Goal: Book appointment/travel/reservation

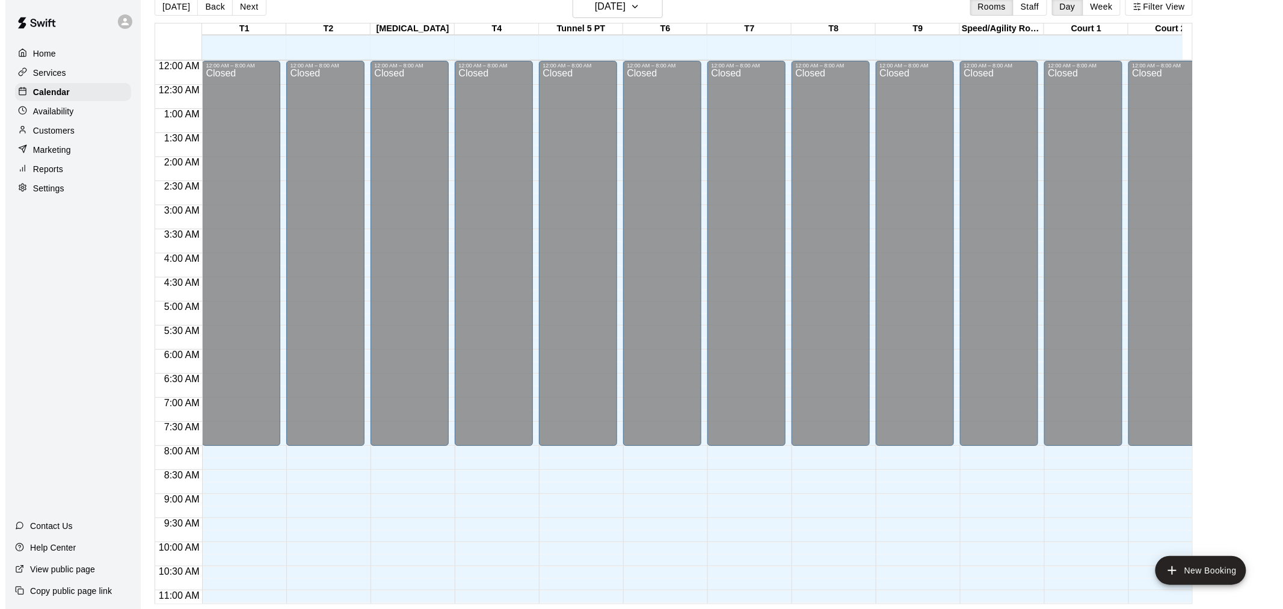
scroll to position [622, 118]
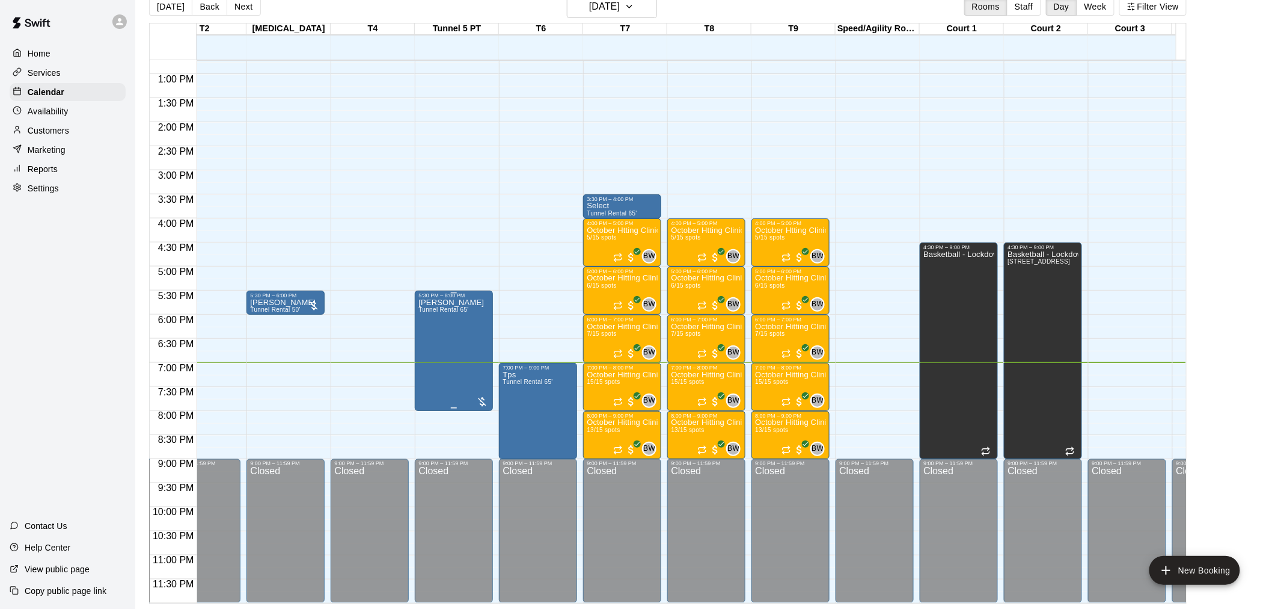
click at [482, 396] on div at bounding box center [482, 402] width 12 height 12
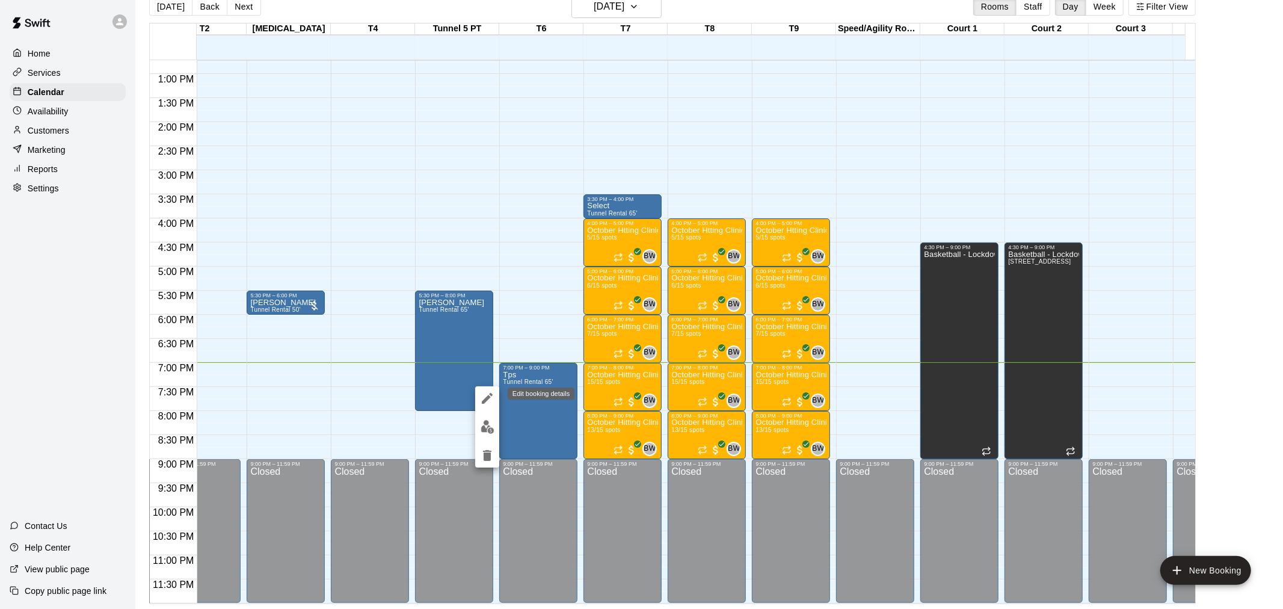
click at [491, 396] on icon "edit" at bounding box center [487, 398] width 14 height 14
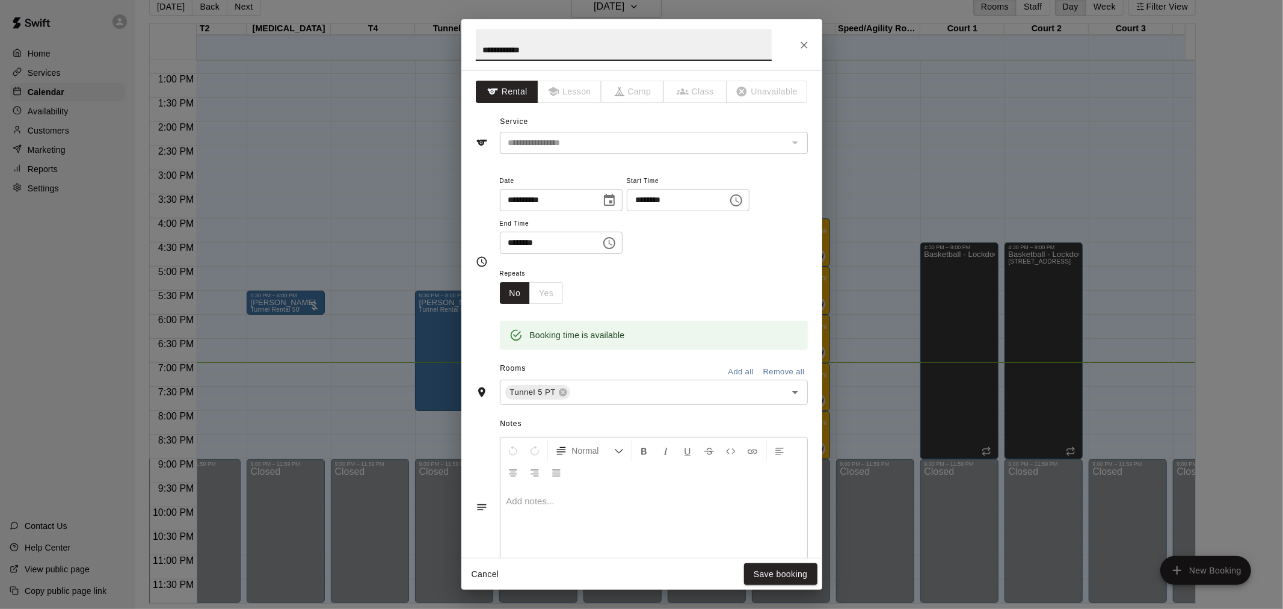
click at [743, 200] on icon "Choose time, selected time is 5:30 PM" at bounding box center [736, 200] width 14 height 14
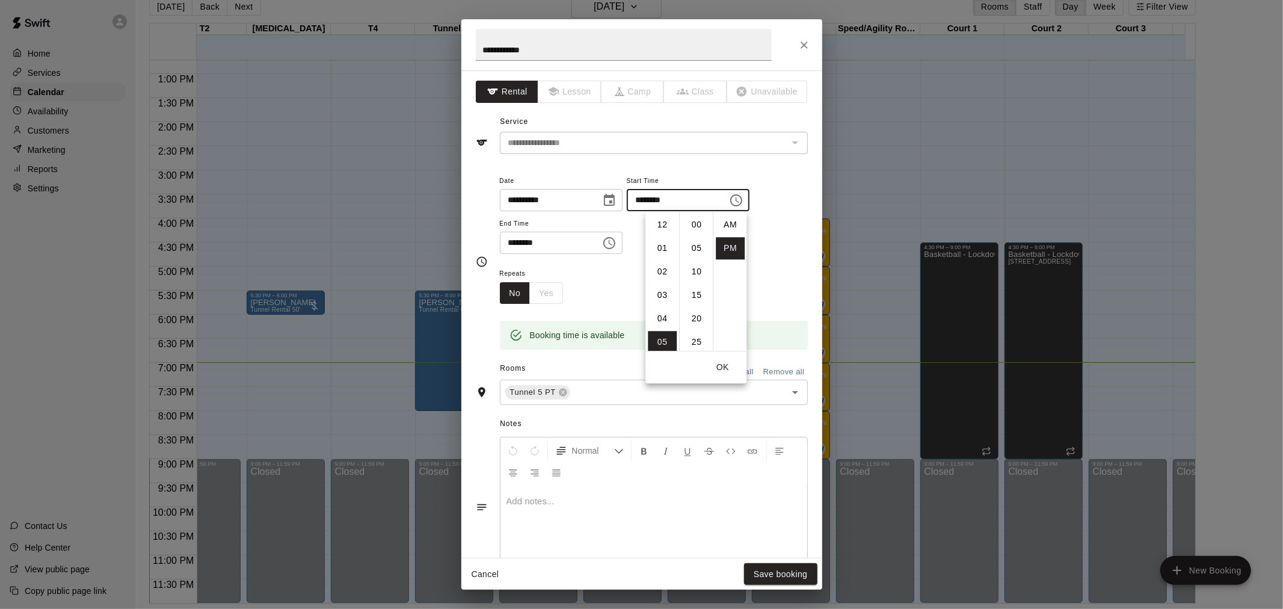
scroll to position [21, 0]
click at [755, 219] on div "**********" at bounding box center [654, 213] width 308 height 81
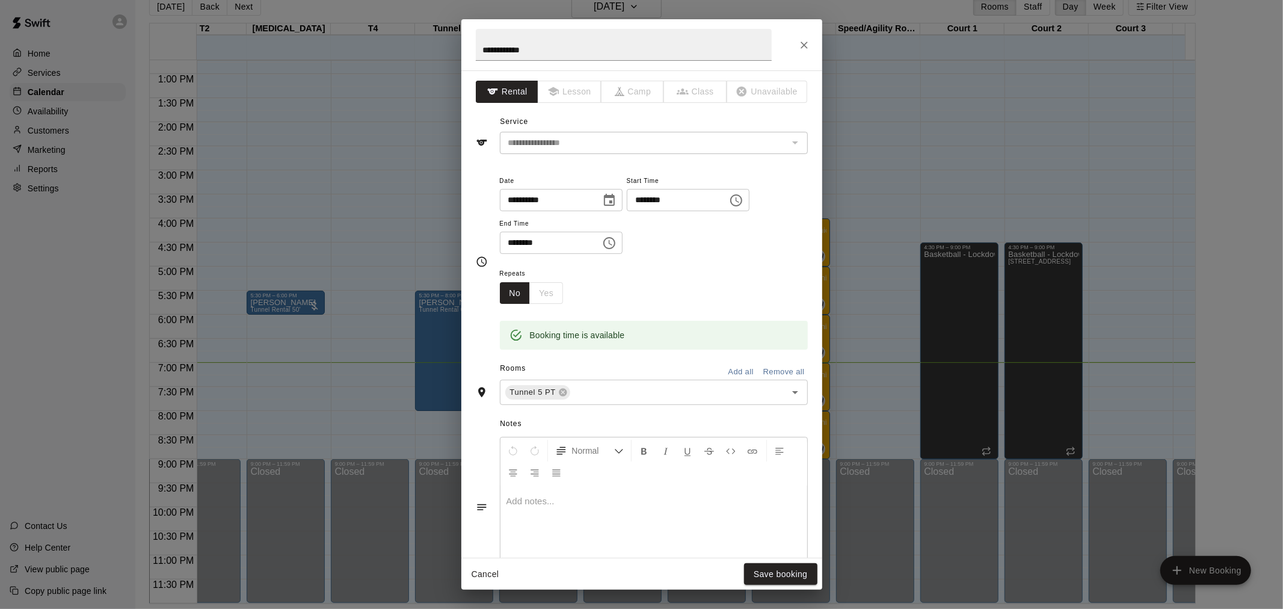
click at [616, 244] on icon "Choose time, selected time is 8:00 PM" at bounding box center [609, 243] width 14 height 14
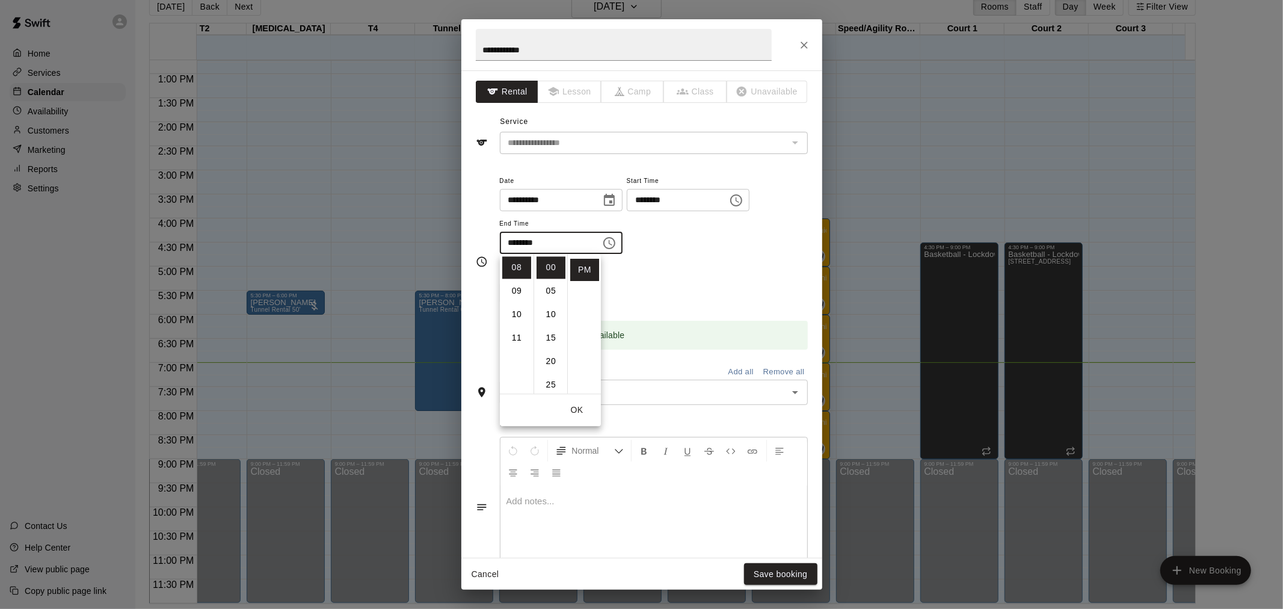
scroll to position [161, 0]
click at [517, 266] on li "07" at bounding box center [516, 271] width 29 height 22
type input "********"
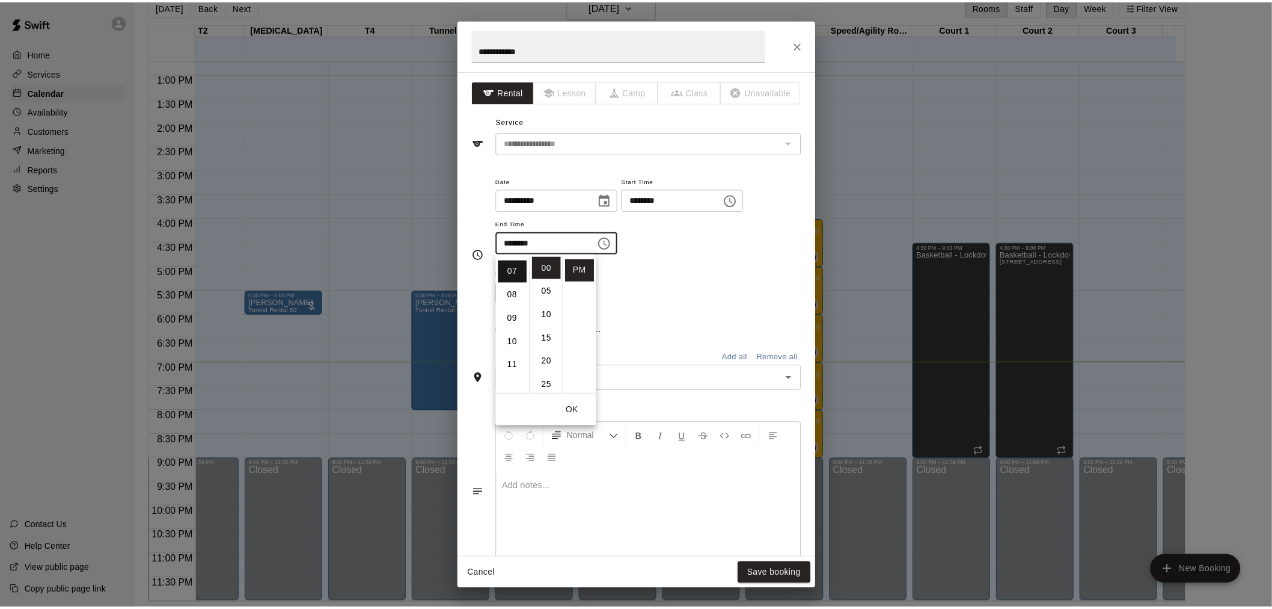
scroll to position [164, 0]
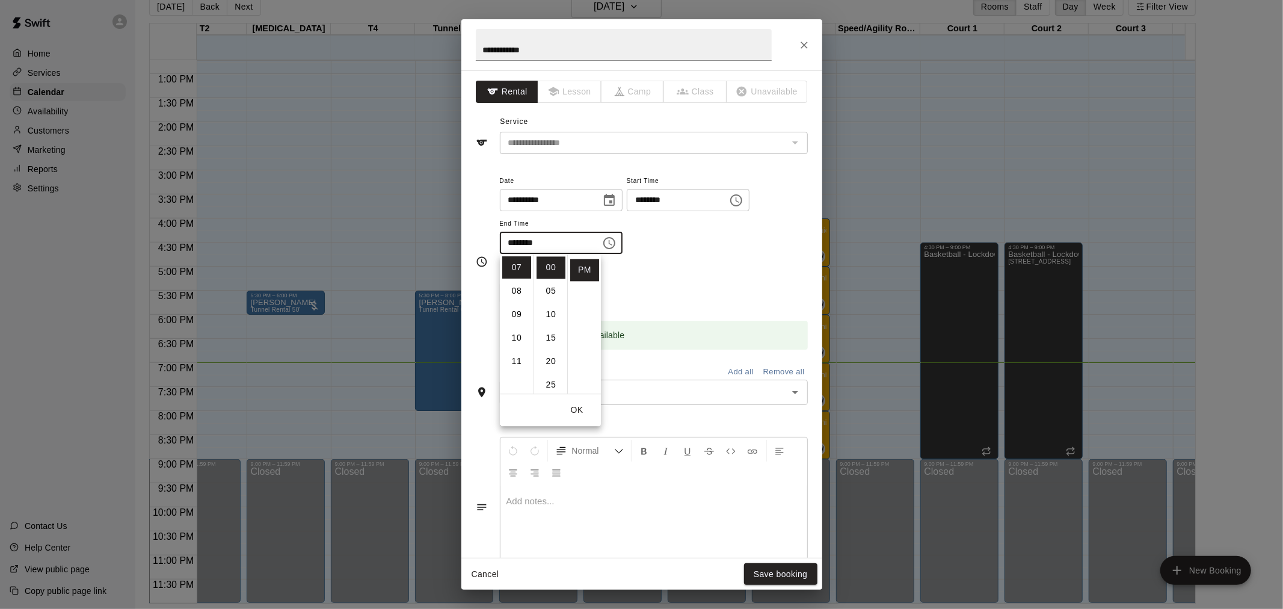
click at [654, 262] on div "**********" at bounding box center [654, 219] width 308 height 93
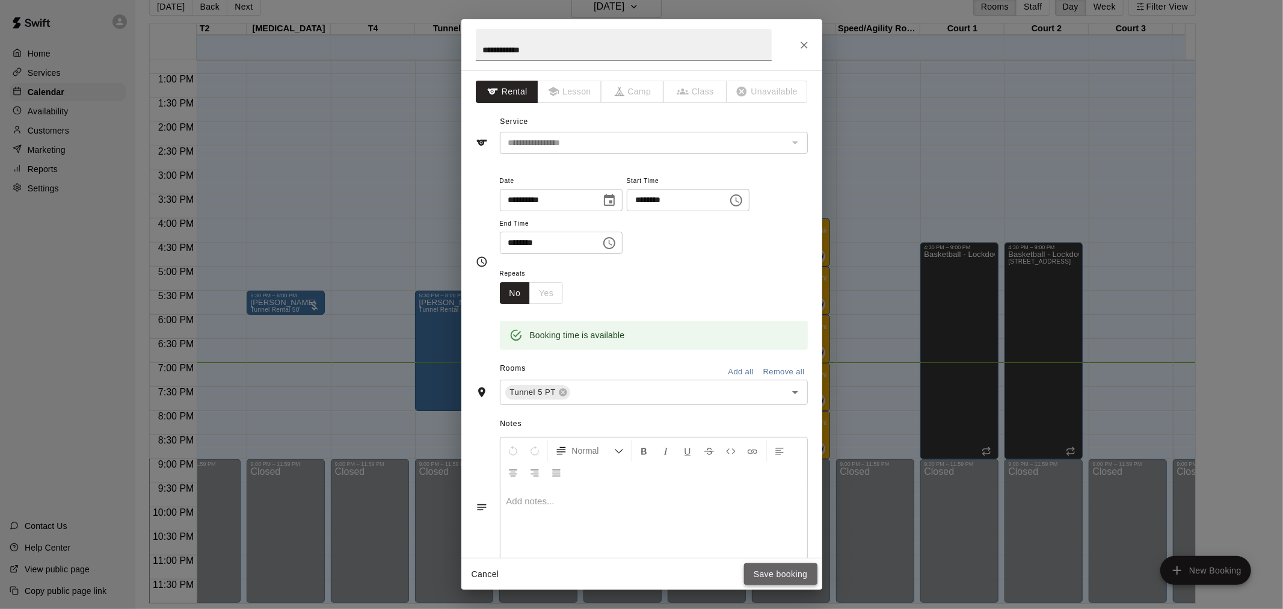
click at [791, 574] on button "Save booking" at bounding box center [780, 574] width 73 height 22
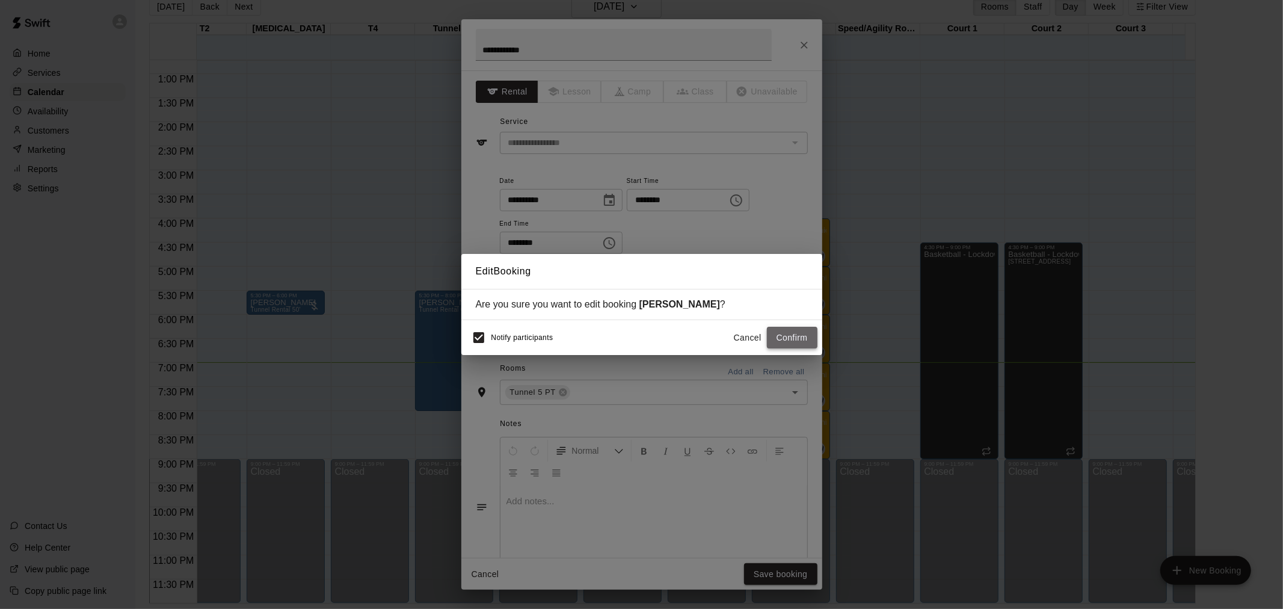
click at [792, 337] on button "Confirm" at bounding box center [792, 338] width 51 height 22
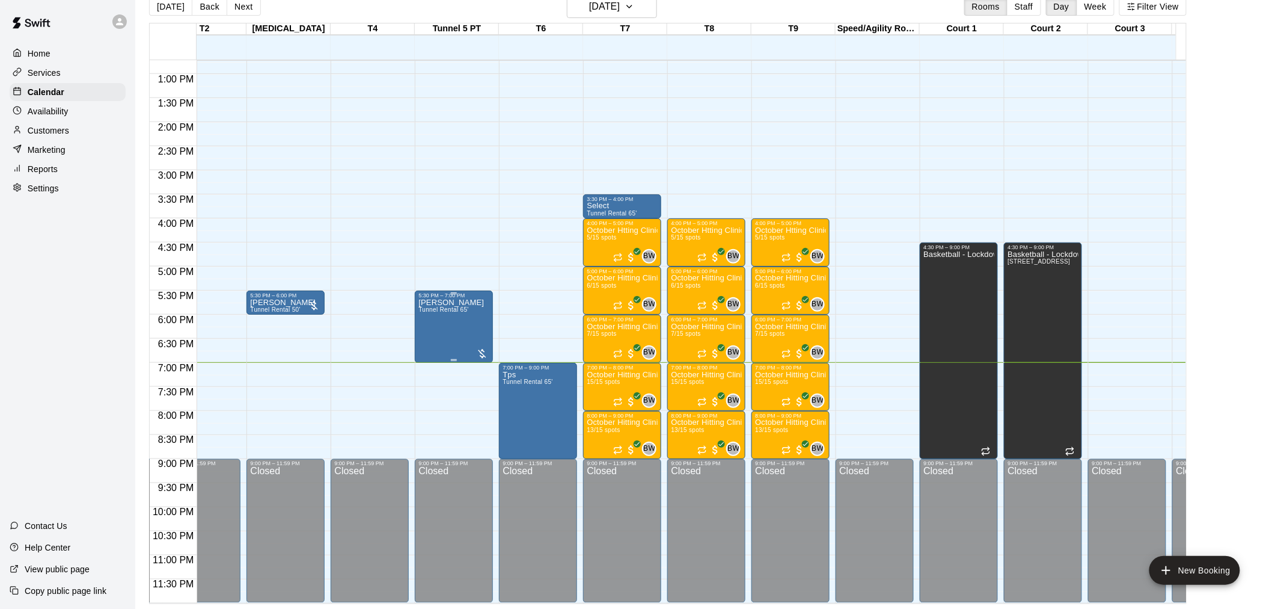
click at [481, 348] on div at bounding box center [482, 354] width 12 height 12
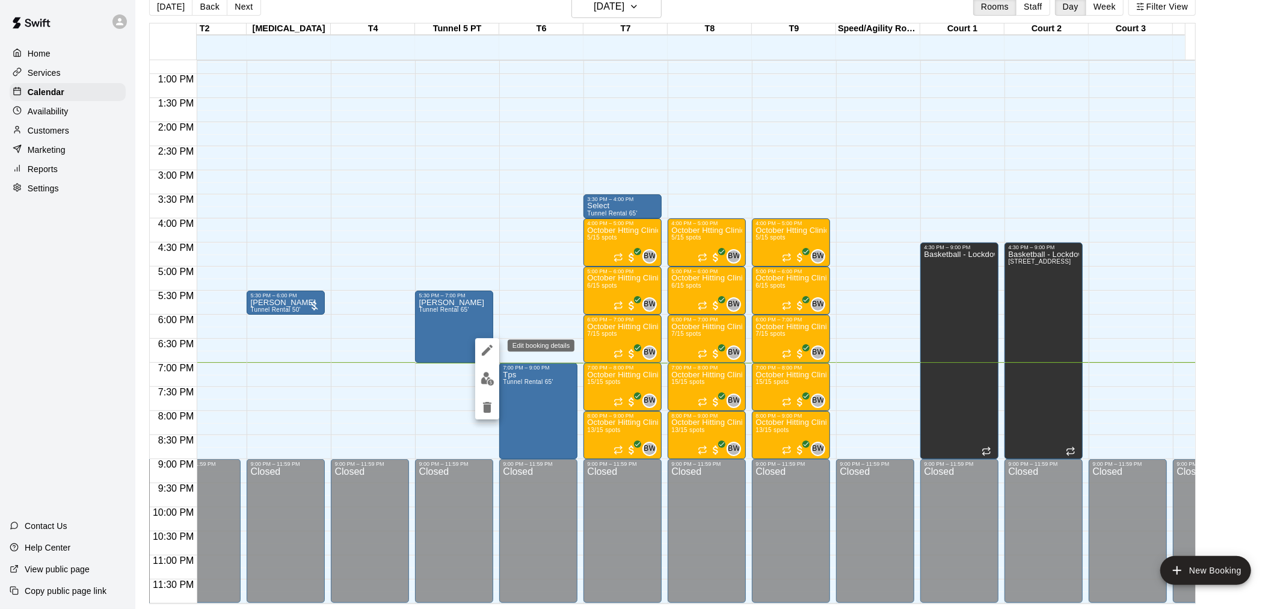
click at [488, 346] on icon "edit" at bounding box center [487, 350] width 14 height 14
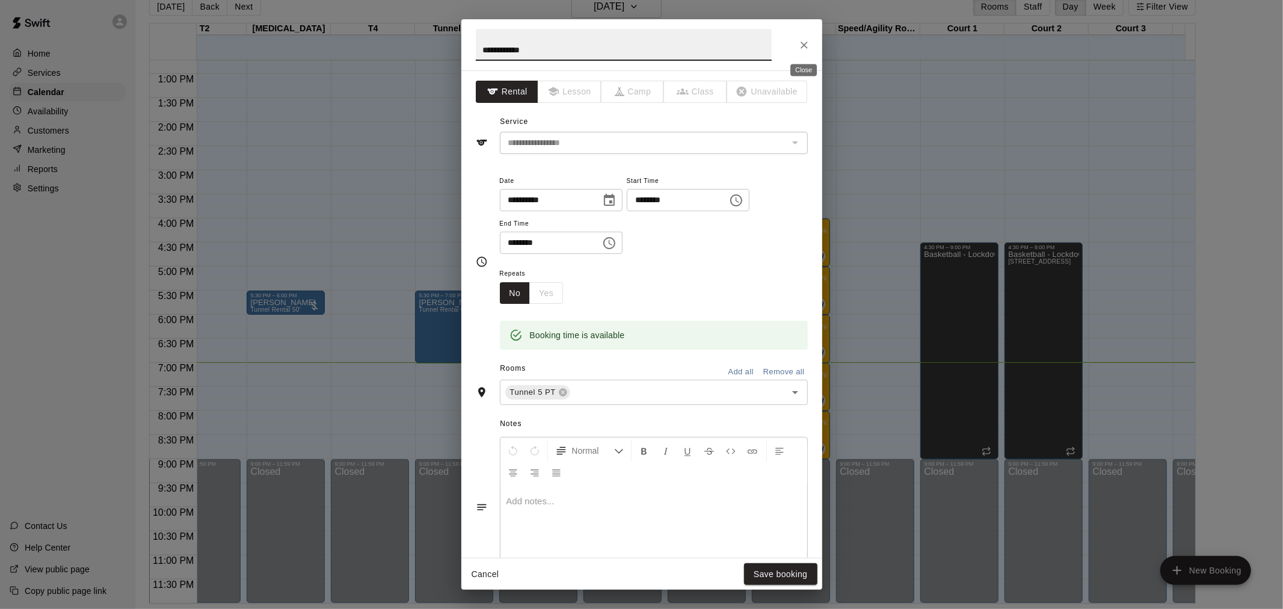
click at [796, 47] on button "Close" at bounding box center [804, 45] width 22 height 22
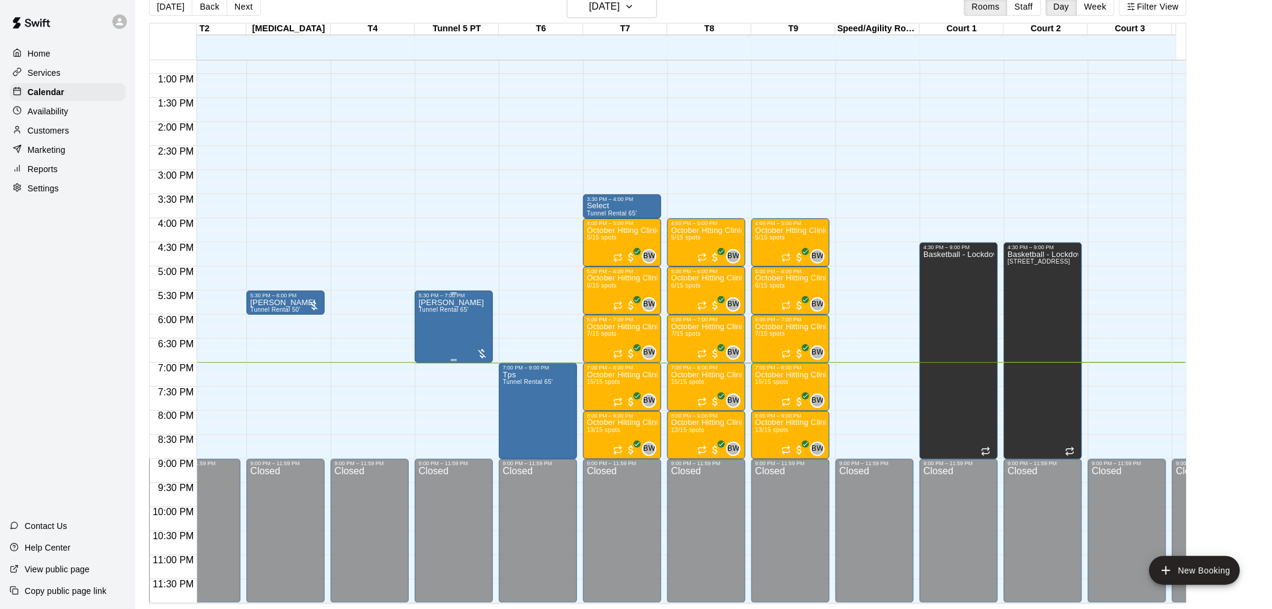
click at [482, 348] on div at bounding box center [482, 354] width 12 height 12
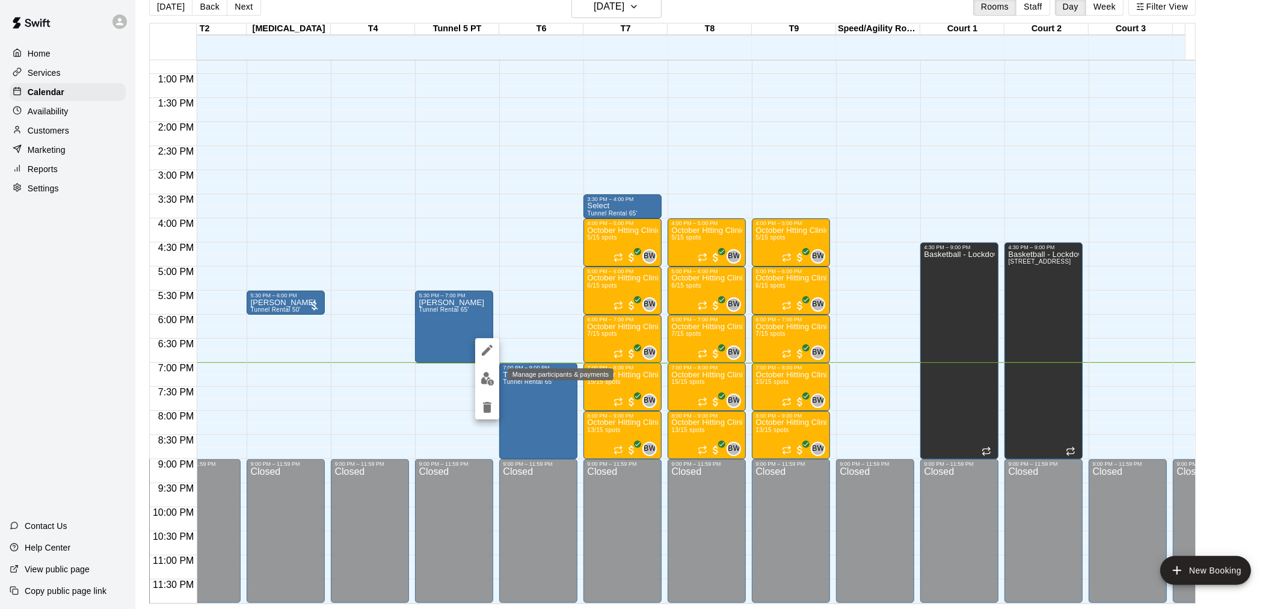
click at [488, 374] on img "edit" at bounding box center [487, 379] width 14 height 14
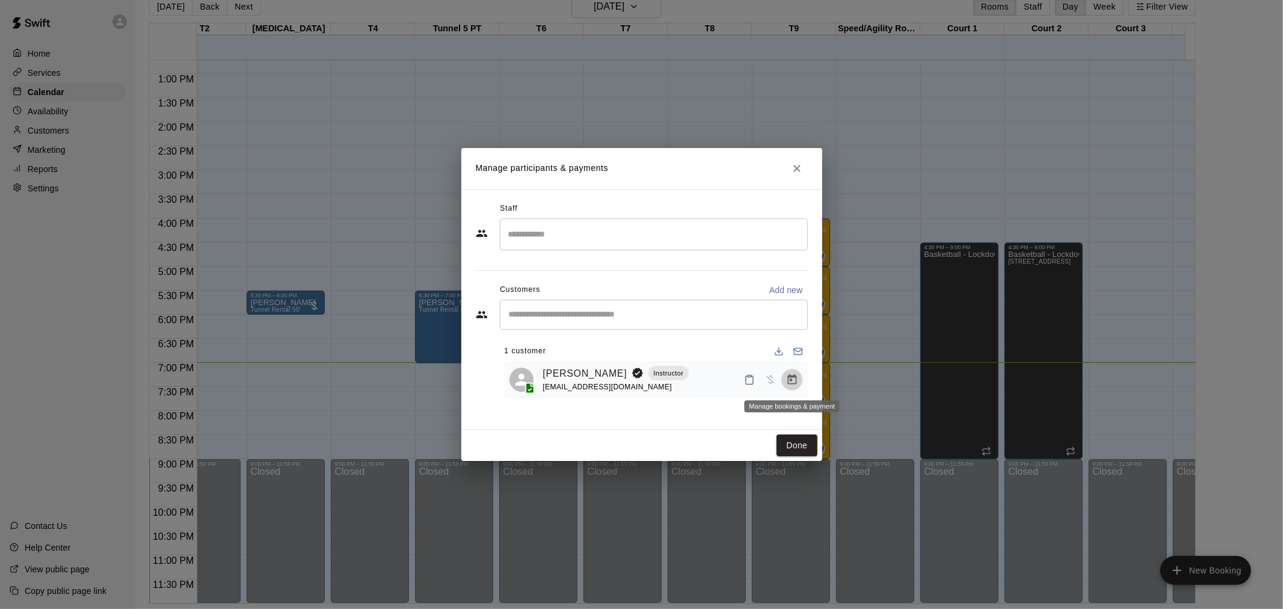
click at [794, 379] on icon "Manage bookings & payment" at bounding box center [792, 379] width 12 height 12
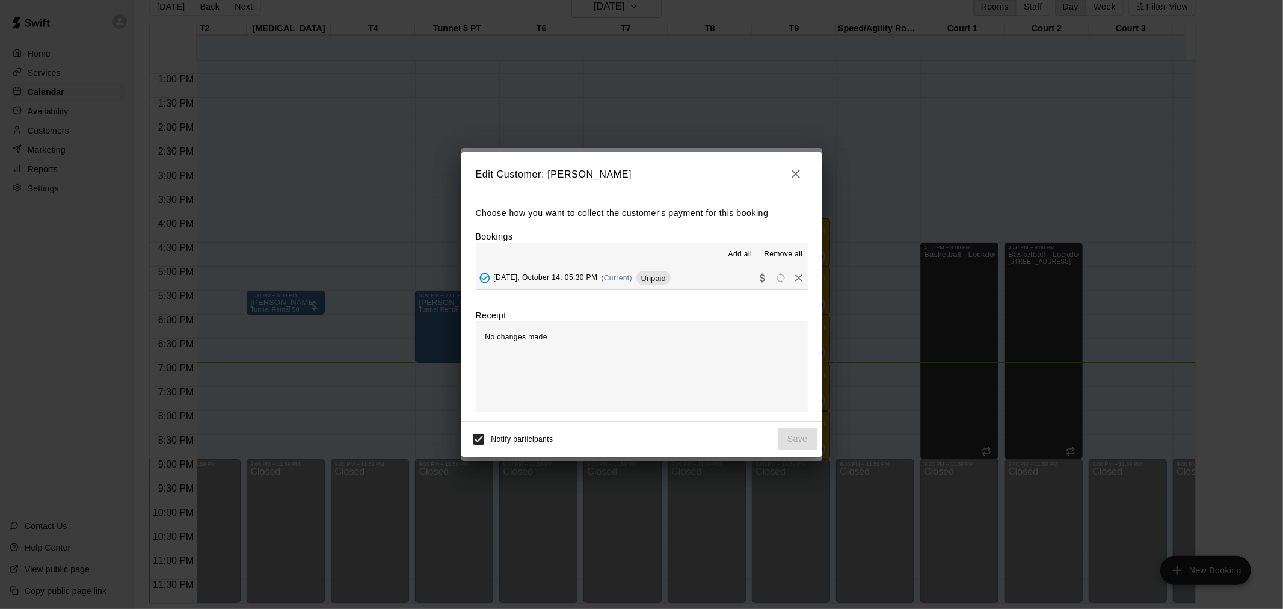
click at [576, 278] on span "[DATE], October 14: 05:30 PM" at bounding box center [546, 278] width 104 height 8
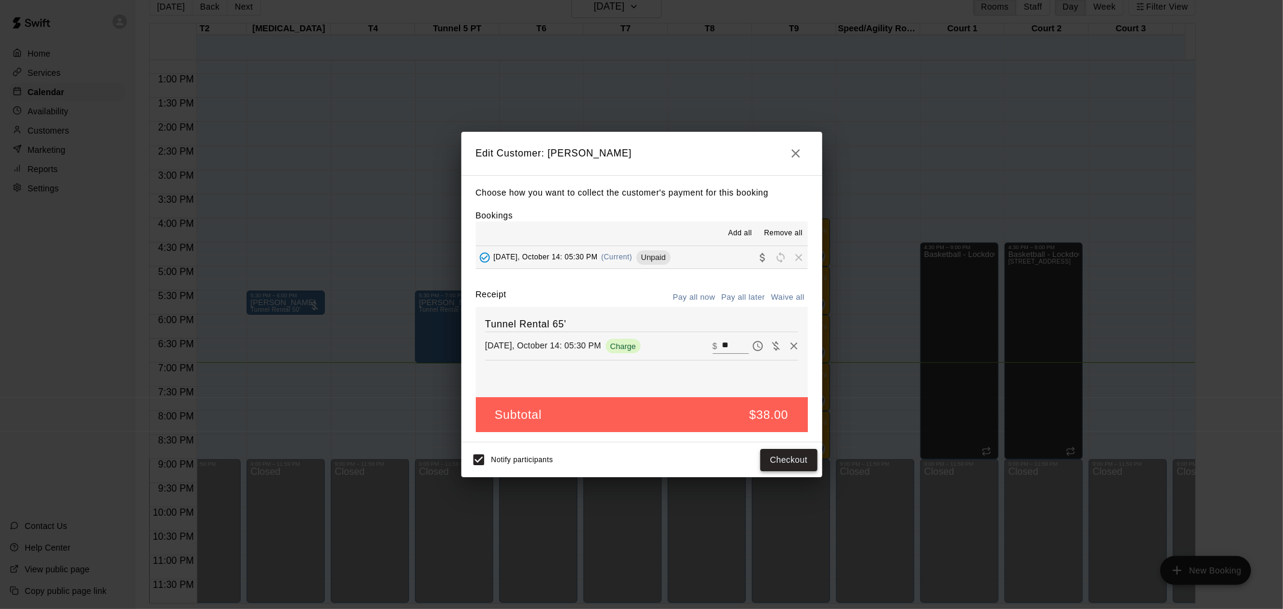
click at [782, 456] on button "Checkout" at bounding box center [788, 460] width 57 height 22
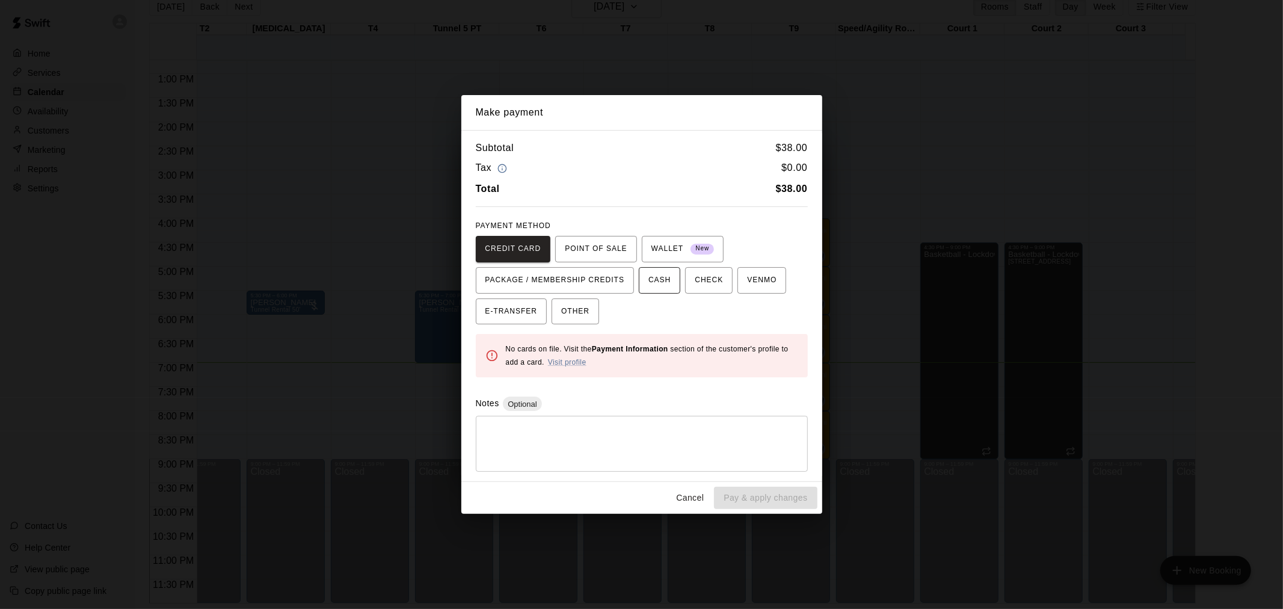
click at [652, 279] on span "CASH" at bounding box center [659, 280] width 22 height 19
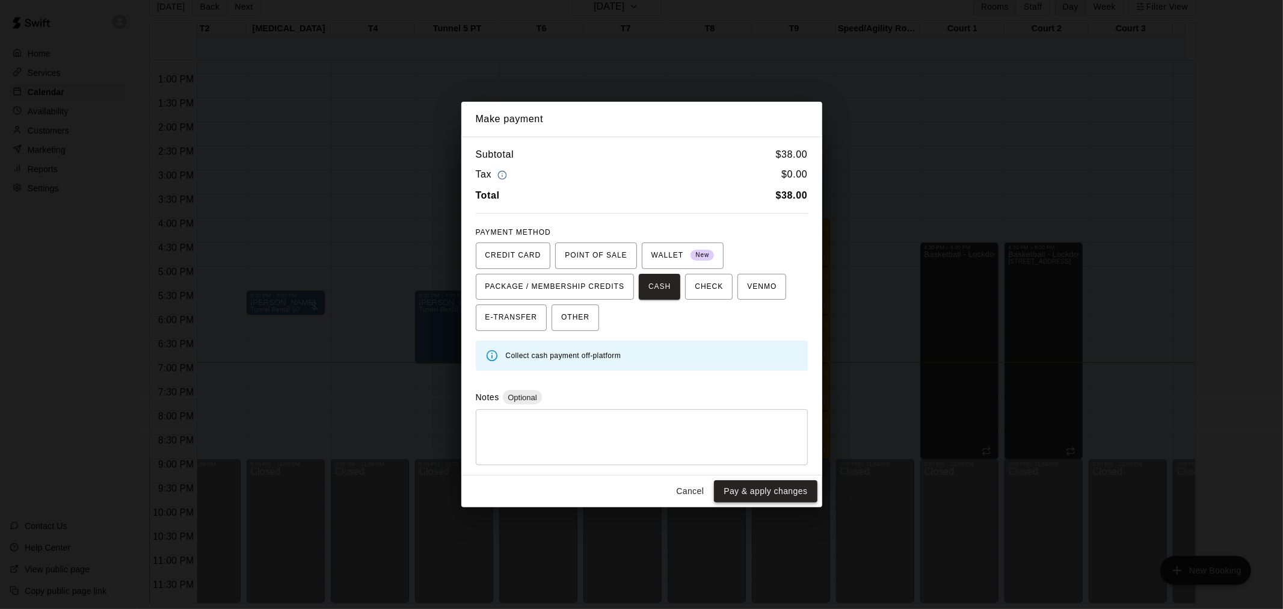
click at [752, 488] on button "Pay & apply changes" at bounding box center [765, 491] width 103 height 22
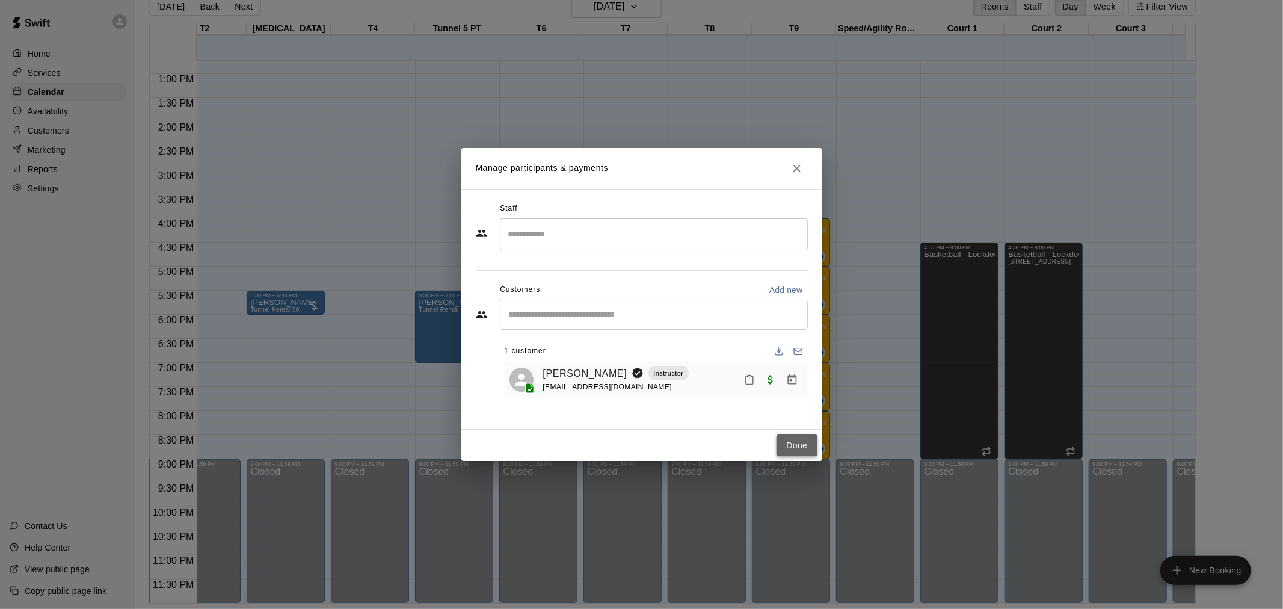
click at [790, 444] on button "Done" at bounding box center [796, 445] width 40 height 22
